Goal: Task Accomplishment & Management: Complete application form

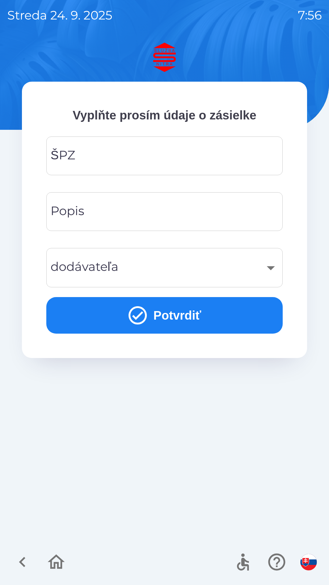
click at [178, 148] on input "ŠPZ" at bounding box center [165, 156] width 222 height 24
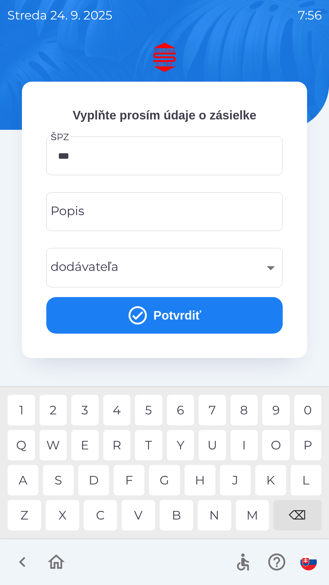
click at [118, 413] on div "4" at bounding box center [116, 410] width 27 height 30
click at [90, 410] on div "3" at bounding box center [84, 410] width 27 height 30
type input "*******"
click at [88, 446] on div "E" at bounding box center [84, 445] width 27 height 30
click at [168, 210] on input "Popis" at bounding box center [165, 212] width 222 height 24
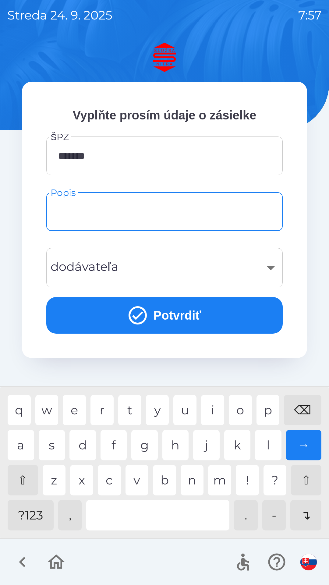
click at [171, 268] on div "​" at bounding box center [165, 267] width 222 height 25
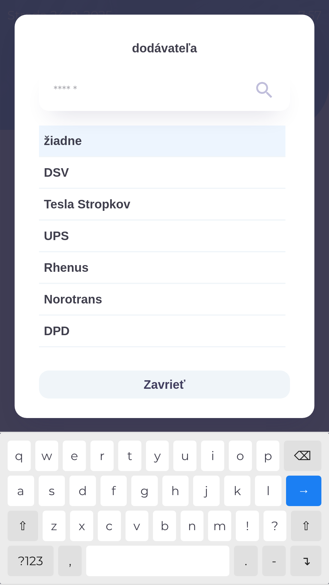
click at [160, 233] on span "UPS" at bounding box center [162, 236] width 237 height 18
type input "***"
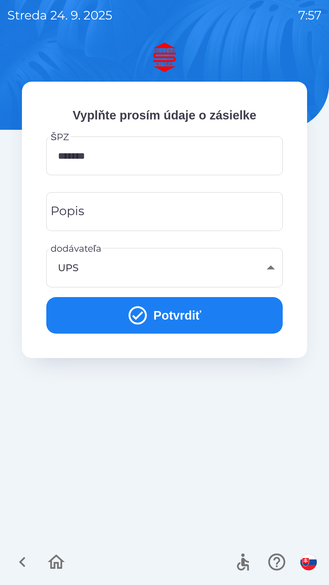
click at [196, 314] on button "Potvrdiť" at bounding box center [164, 315] width 236 height 37
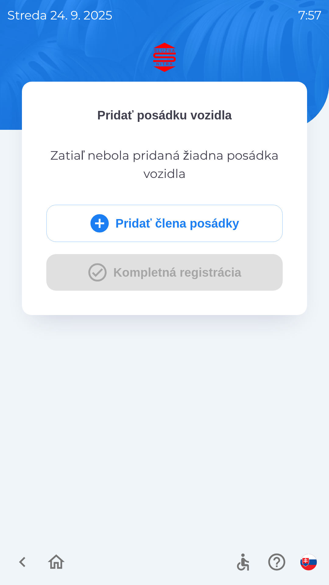
click at [197, 234] on button "Pridať člena posádky" at bounding box center [164, 223] width 236 height 37
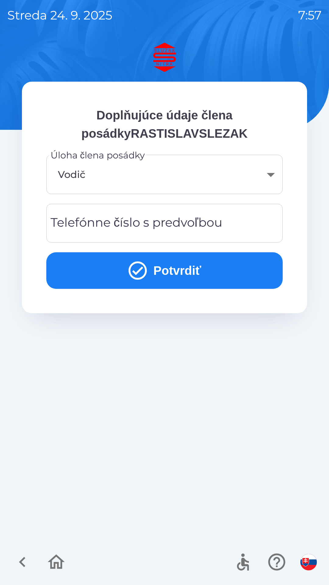
click at [159, 228] on div "Telefónne číslo s predvoľbou Telefónne číslo s predvoľbou" at bounding box center [164, 223] width 236 height 39
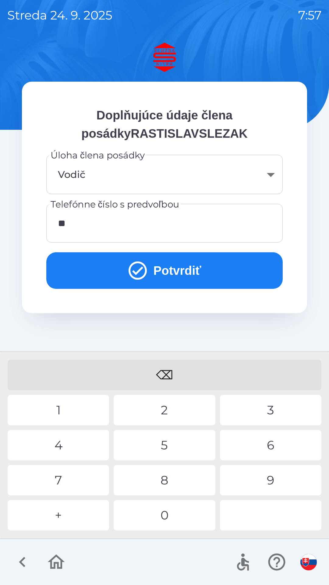
click at [68, 449] on div "4" at bounding box center [58, 445] width 101 height 30
click at [57, 410] on div "1" at bounding box center [58, 410] width 101 height 30
click at [272, 483] on div "9" at bounding box center [270, 480] width 101 height 30
click at [186, 514] on div "0" at bounding box center [164, 515] width 101 height 30
click at [169, 442] on div "5" at bounding box center [164, 445] width 101 height 30
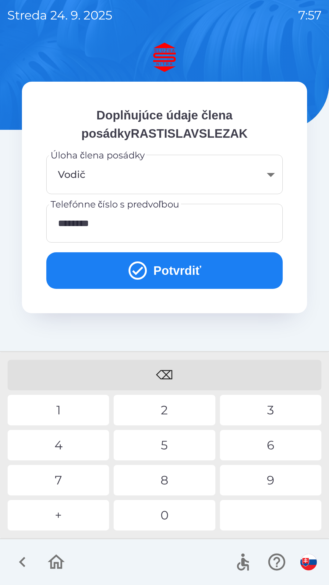
click at [174, 410] on div "2" at bounding box center [164, 410] width 101 height 30
click at [78, 446] on div "4" at bounding box center [58, 445] width 101 height 30
click at [55, 414] on div "1" at bounding box center [58, 410] width 101 height 30
type input "**********"
click at [197, 268] on button "Potvrdiť" at bounding box center [164, 270] width 236 height 37
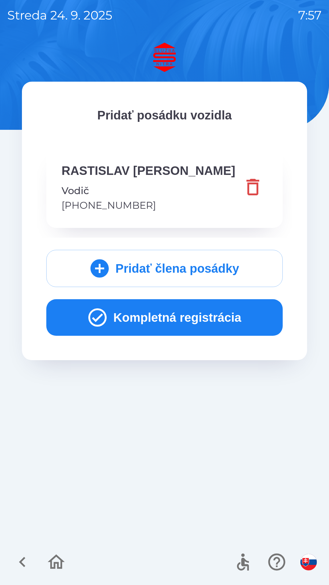
click at [213, 315] on button "Kompletná registrácia" at bounding box center [164, 317] width 236 height 37
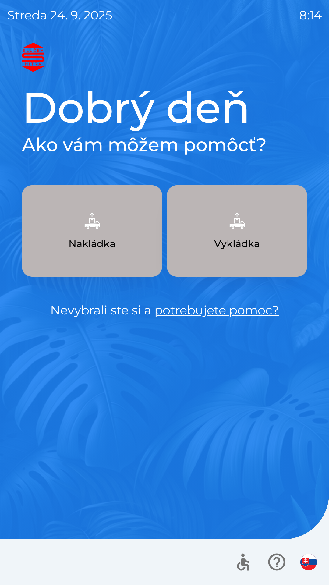
click at [244, 233] on img "button" at bounding box center [237, 220] width 27 height 27
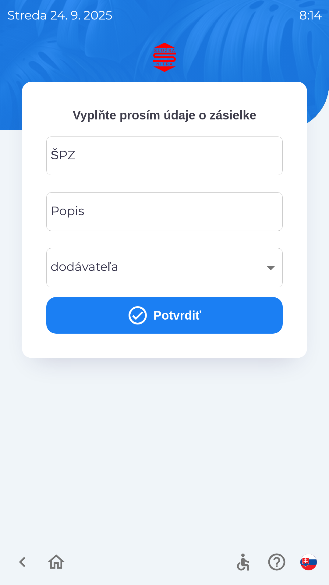
click at [135, 162] on input "ŠPZ" at bounding box center [165, 156] width 222 height 24
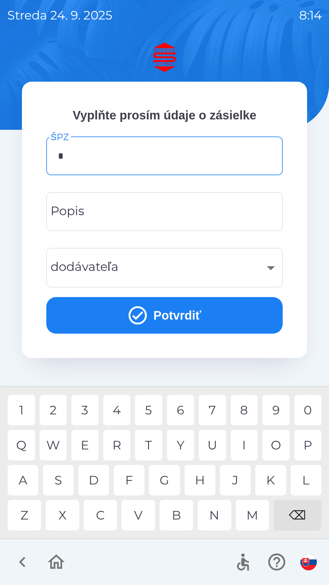
click at [219, 517] on div "N" at bounding box center [215, 515] width 34 height 30
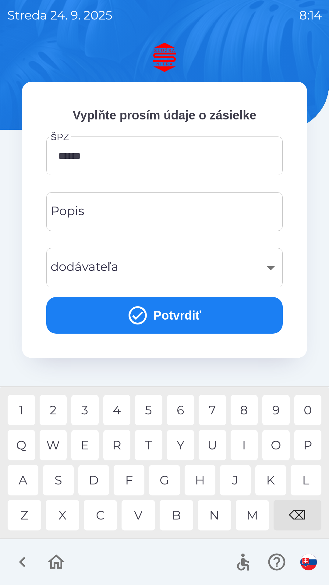
click at [271, 473] on div "K" at bounding box center [270, 480] width 31 height 30
type input "*******"
click at [152, 440] on div "T" at bounding box center [148, 445] width 27 height 30
click at [120, 214] on input "Popis" at bounding box center [165, 212] width 222 height 24
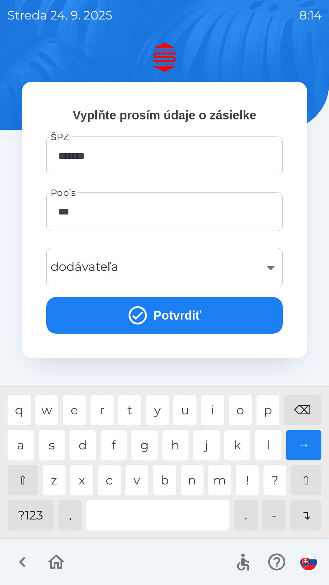
click at [26, 445] on div "a" at bounding box center [21, 445] width 27 height 30
click at [189, 477] on div "n" at bounding box center [192, 480] width 23 height 30
click at [237, 410] on div "o" at bounding box center [240, 410] width 23 height 30
type input "**********"
click at [157, 403] on div "y" at bounding box center [157, 410] width 23 height 30
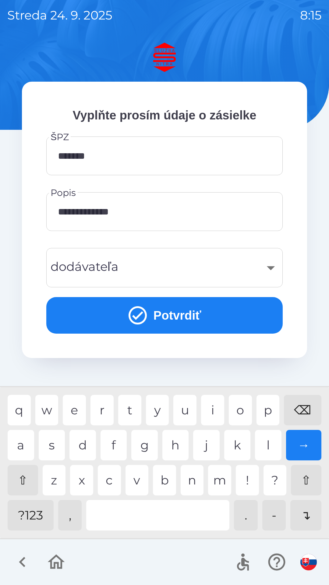
click at [173, 270] on div "​" at bounding box center [165, 267] width 222 height 25
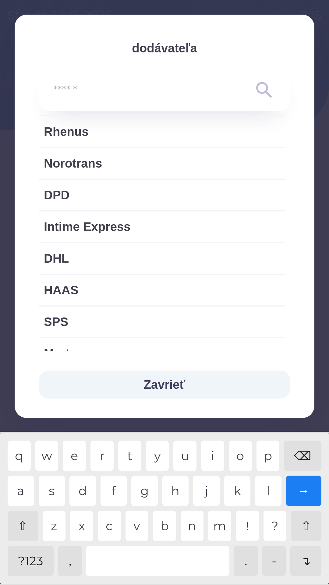
scroll to position [137, 0]
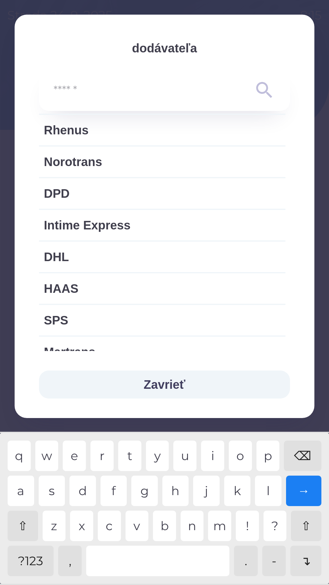
click at [126, 224] on span "Intime Express" at bounding box center [162, 225] width 237 height 18
type input "***"
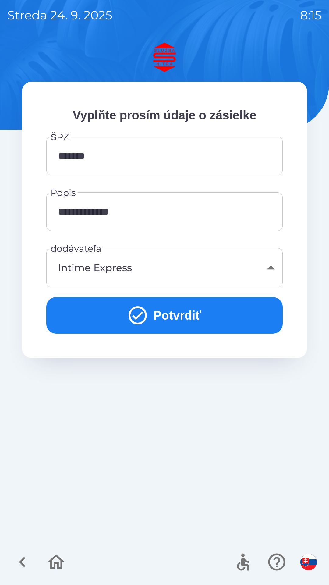
click at [175, 317] on button "Potvrdiť" at bounding box center [164, 315] width 236 height 37
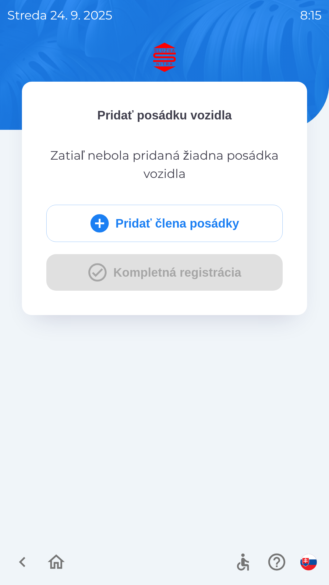
click at [169, 225] on button "Pridať člena posádky" at bounding box center [164, 223] width 236 height 37
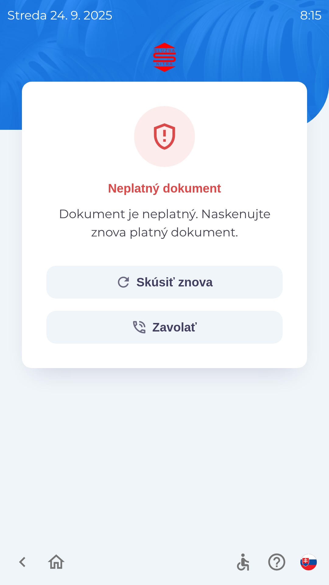
click at [176, 284] on button "Skúsiť znova" at bounding box center [164, 282] width 236 height 33
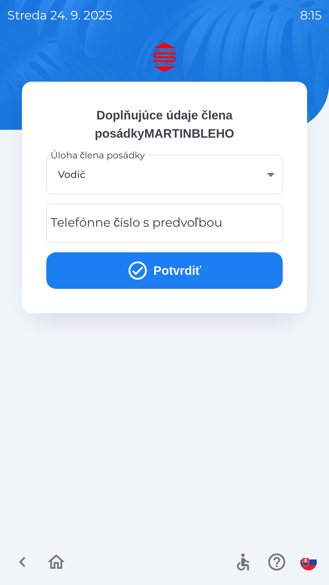
click at [161, 222] on div "Telefónne číslo s predvoľbou Telefónne číslo s predvoľbou" at bounding box center [164, 223] width 236 height 39
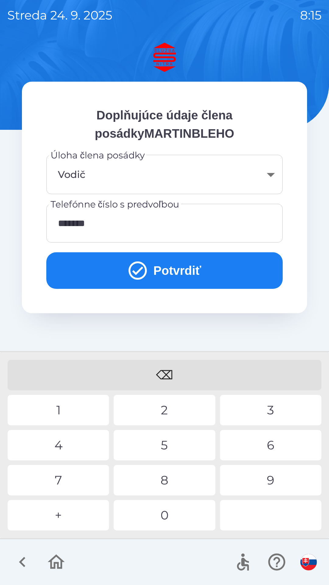
click at [261, 410] on div "3" at bounding box center [270, 410] width 101 height 30
click at [170, 494] on div "8" at bounding box center [164, 480] width 101 height 30
click at [177, 446] on div "5" at bounding box center [164, 445] width 101 height 30
type input "**********"
click at [166, 271] on button "Potvrdiť" at bounding box center [164, 270] width 236 height 37
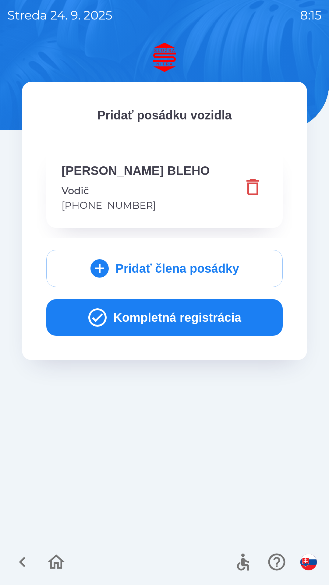
click at [180, 318] on button "Kompletná registrácia" at bounding box center [164, 317] width 236 height 37
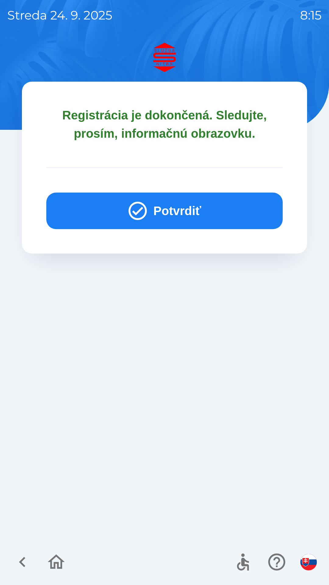
click at [168, 211] on button "Potvrdiť" at bounding box center [164, 211] width 236 height 37
